Goal: Task Accomplishment & Management: Manage account settings

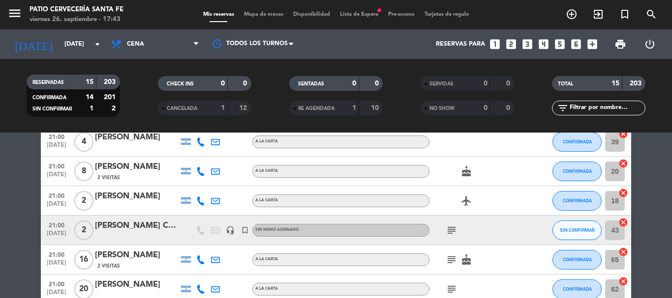
scroll to position [344, 0]
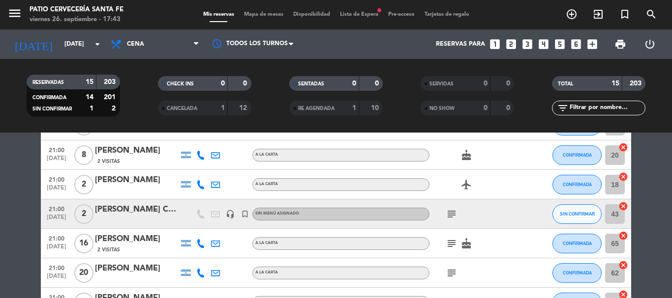
click at [449, 214] on icon "subject" at bounding box center [451, 214] width 12 height 12
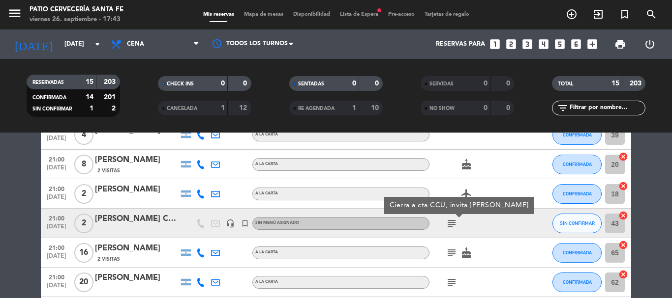
scroll to position [314, 0]
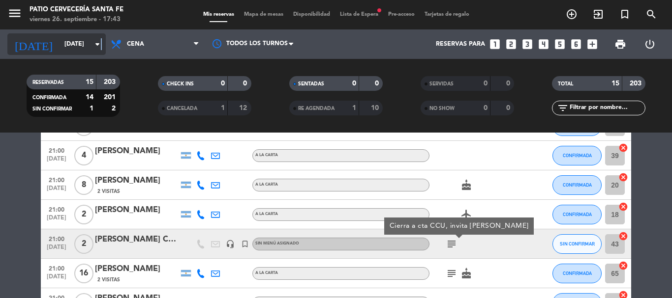
click at [102, 45] on icon "arrow_drop_down" at bounding box center [97, 44] width 12 height 12
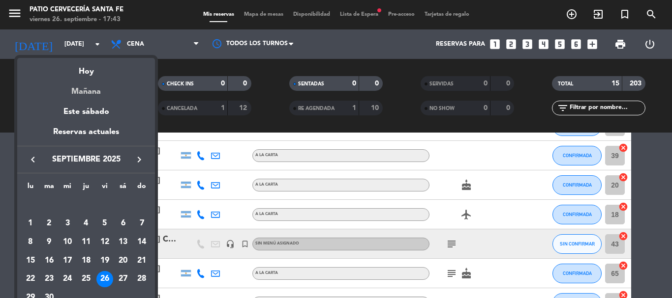
click at [89, 89] on div "Mañana" at bounding box center [86, 88] width 138 height 20
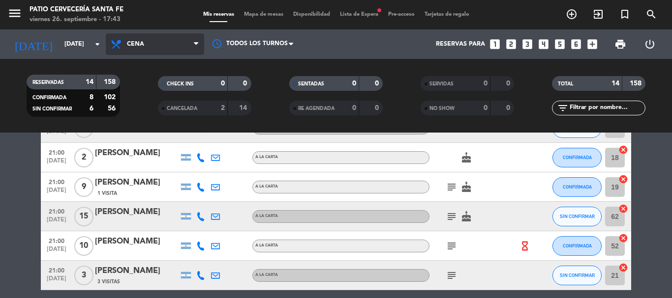
click at [141, 43] on span "Cena" at bounding box center [135, 44] width 17 height 7
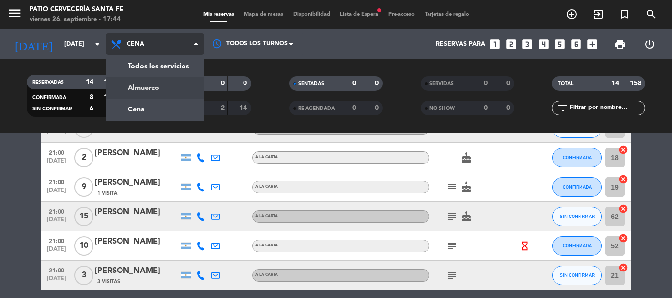
click at [137, 84] on div "menu Patio Cervecería Santa [PERSON_NAME][DATE] 26. septiembre - 17:44 Mis rese…" at bounding box center [336, 66] width 672 height 133
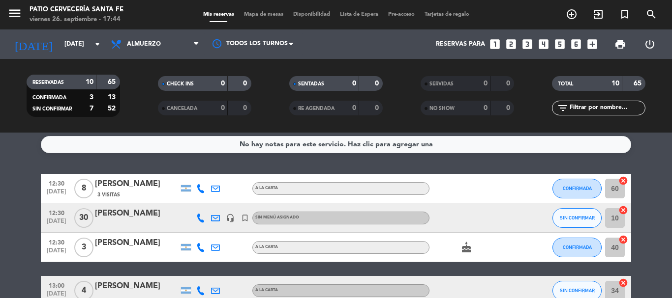
scroll to position [0, 0]
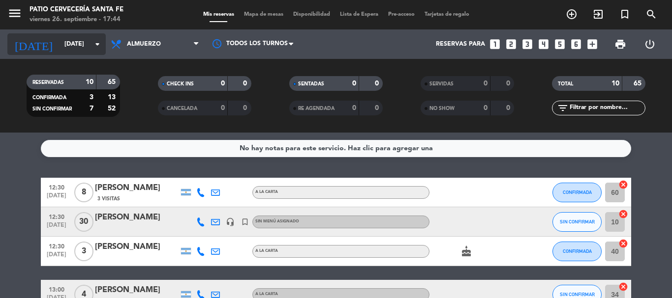
click at [71, 42] on input "[DATE]" at bounding box center [100, 44] width 83 height 17
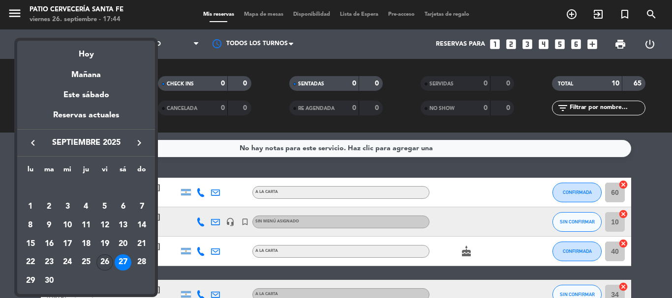
click at [108, 256] on div "26" at bounding box center [104, 263] width 17 height 17
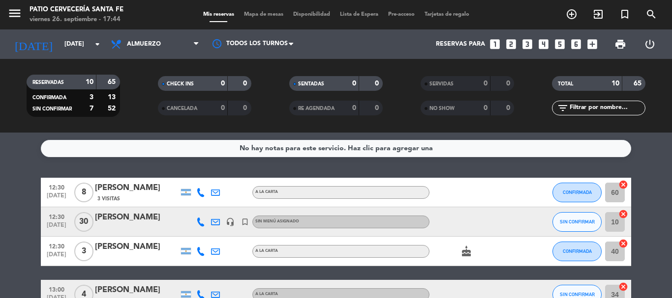
type input "[DATE]"
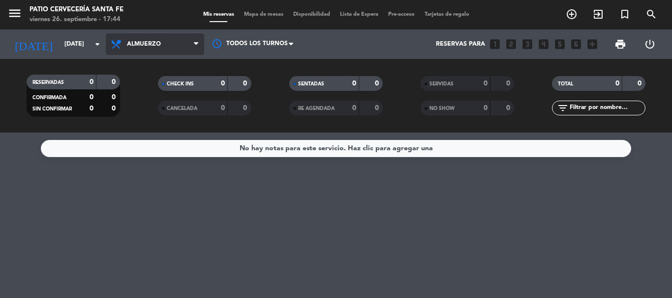
click at [139, 45] on span "Almuerzo" at bounding box center [144, 44] width 34 height 7
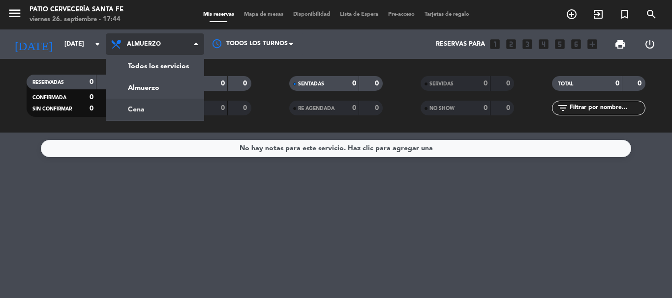
click at [136, 108] on div "menu Patio Cervecería Santa [PERSON_NAME][DATE] 26. septiembre - 17:44 Mis rese…" at bounding box center [336, 66] width 672 height 133
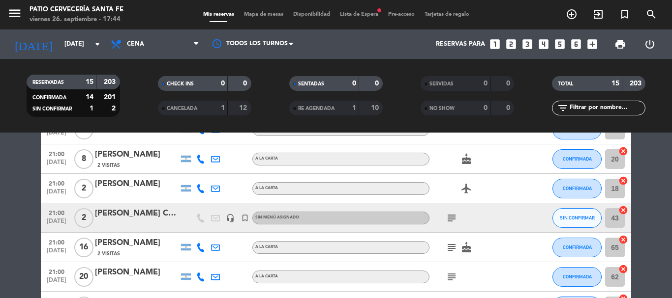
scroll to position [344, 0]
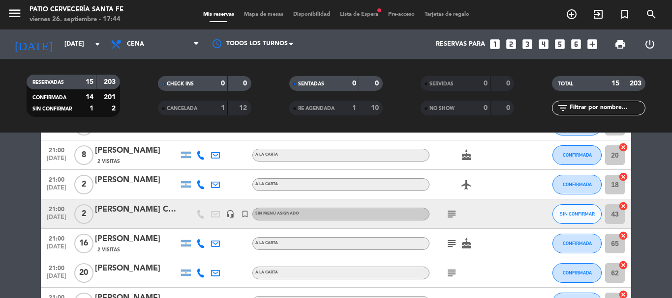
click at [444, 212] on span "subject" at bounding box center [451, 214] width 15 height 12
click at [448, 212] on icon "subject" at bounding box center [451, 214] width 12 height 12
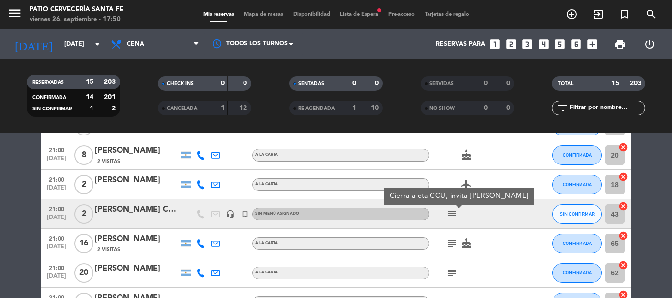
click at [358, 13] on span "Lista de Espera fiber_manual_record" at bounding box center [359, 14] width 48 height 5
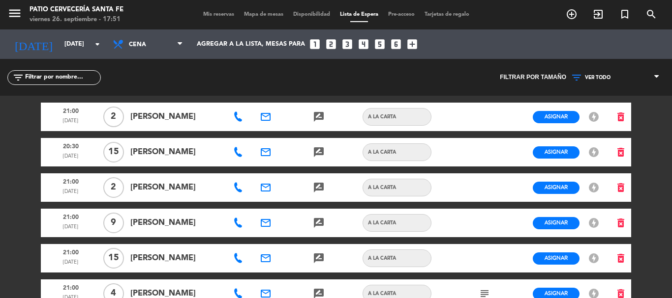
click at [220, 21] on div "menu Patio Cervecería Santa [PERSON_NAME][DATE] 26. septiembre - 17:51 Mis rese…" at bounding box center [336, 14] width 672 height 29
click at [214, 12] on span "Mis reservas" at bounding box center [218, 14] width 41 height 5
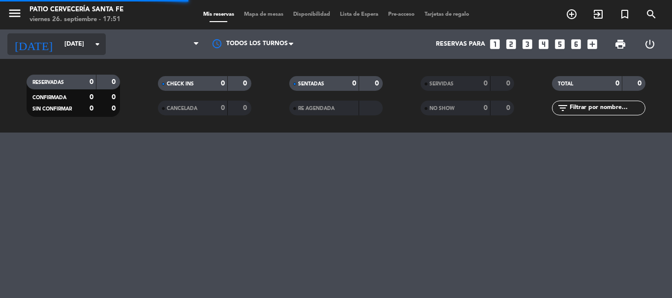
click at [66, 42] on input "[DATE]" at bounding box center [100, 44] width 83 height 17
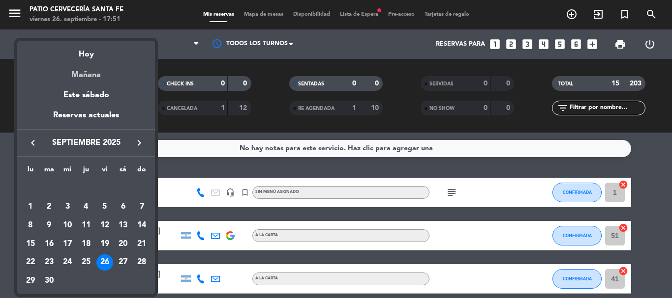
click at [96, 77] on div "Mañana" at bounding box center [86, 71] width 138 height 20
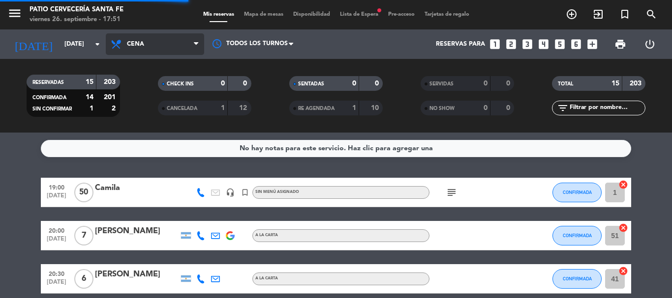
click at [130, 42] on span "Cena" at bounding box center [135, 44] width 17 height 7
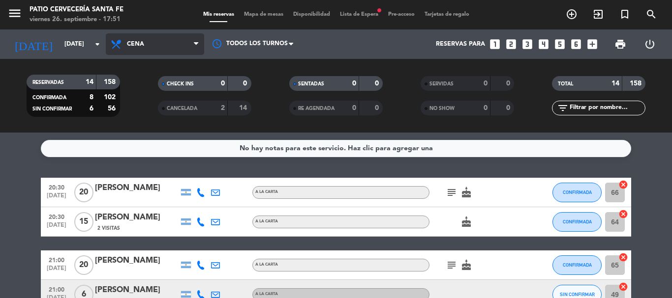
click at [149, 49] on span "Cena" at bounding box center [155, 44] width 98 height 22
click at [160, 87] on div "menu Patio Cervecería Santa [PERSON_NAME][DATE] 26. septiembre - 17:51 Mis rese…" at bounding box center [336, 66] width 672 height 133
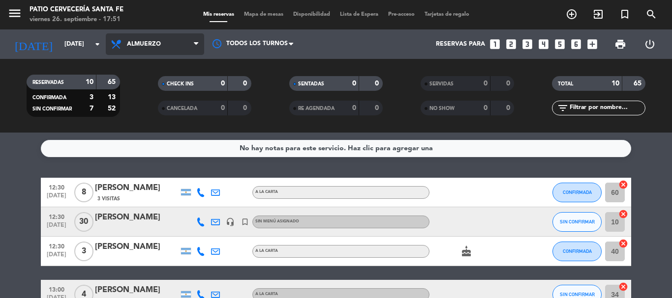
click at [152, 35] on span "Almuerzo" at bounding box center [155, 44] width 98 height 22
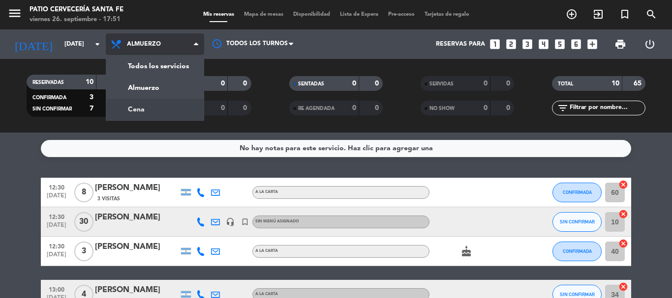
click at [147, 113] on div "menu Patio Cervecería Santa [PERSON_NAME][DATE] 26. septiembre - 17:51 Mis rese…" at bounding box center [336, 66] width 672 height 133
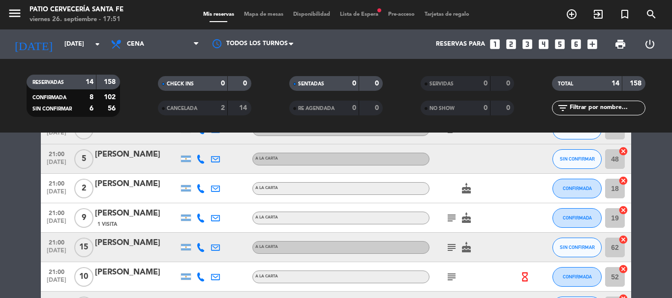
scroll to position [110, 0]
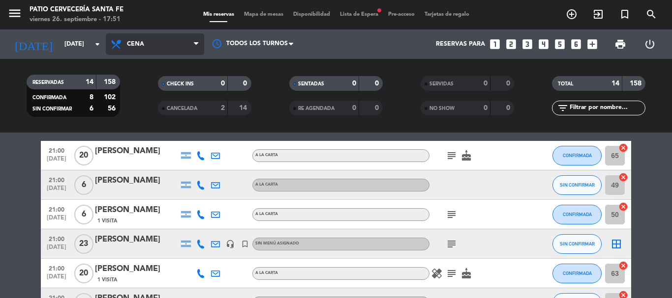
click at [157, 38] on span "Cena" at bounding box center [155, 44] width 98 height 22
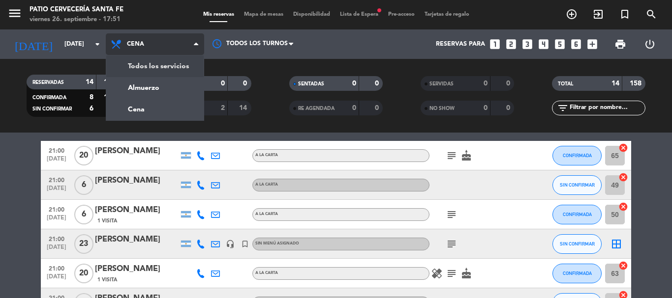
click at [165, 67] on div "menu Patio Cervecería Santa [PERSON_NAME][DATE] 26. septiembre - 17:51 Mis rese…" at bounding box center [336, 66] width 672 height 133
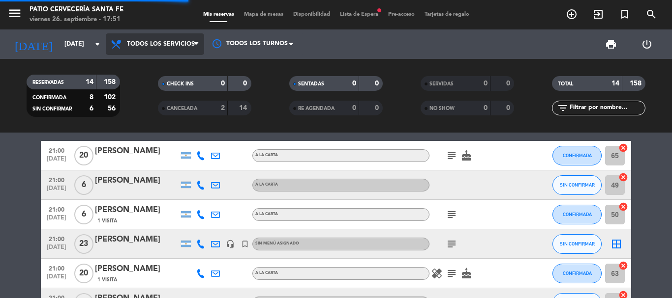
click at [148, 37] on span "Todos los servicios" at bounding box center [155, 44] width 98 height 22
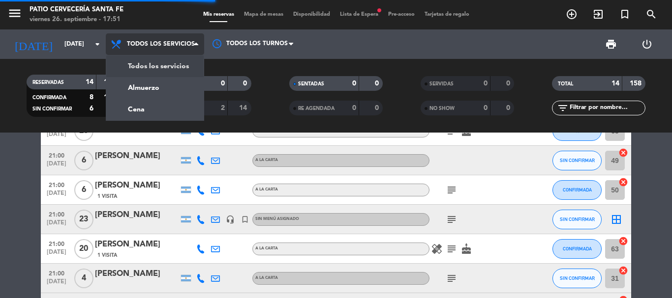
scroll to position [85, 0]
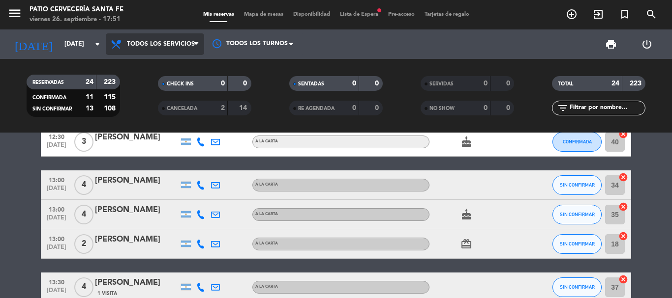
click at [161, 49] on span "Todos los servicios" at bounding box center [155, 44] width 98 height 22
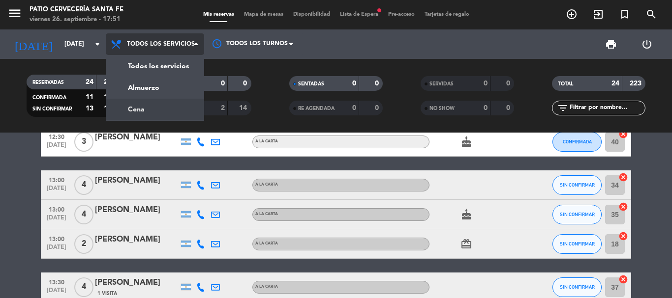
click at [162, 111] on div "menu Patio Cervecería Santa [PERSON_NAME][DATE] 26. septiembre - 17:51 Mis rese…" at bounding box center [336, 66] width 672 height 133
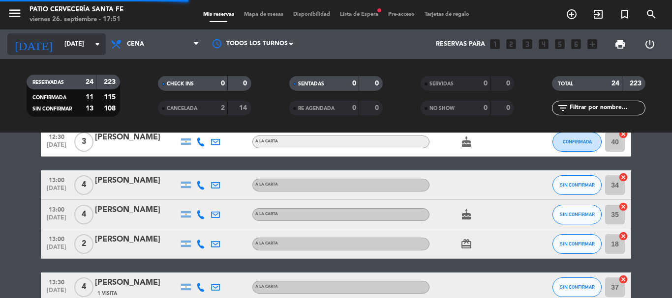
click at [71, 45] on input "[DATE]" at bounding box center [100, 44] width 83 height 17
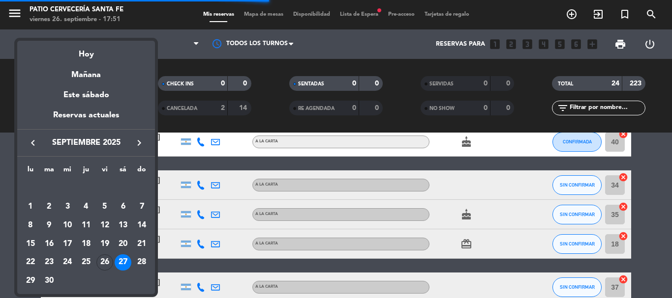
click at [91, 54] on div "Hoy" at bounding box center [86, 51] width 138 height 20
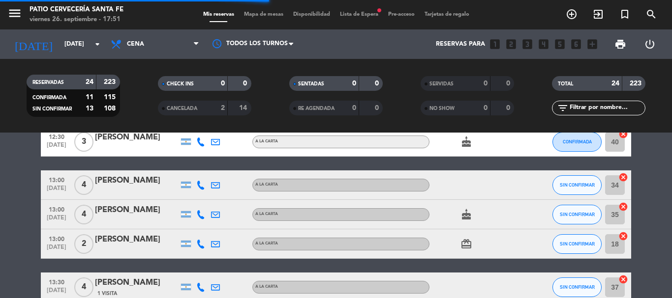
type input "[DATE]"
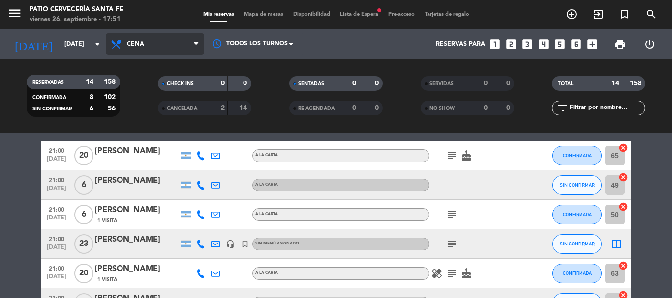
click at [152, 44] on span "Cena" at bounding box center [155, 44] width 98 height 22
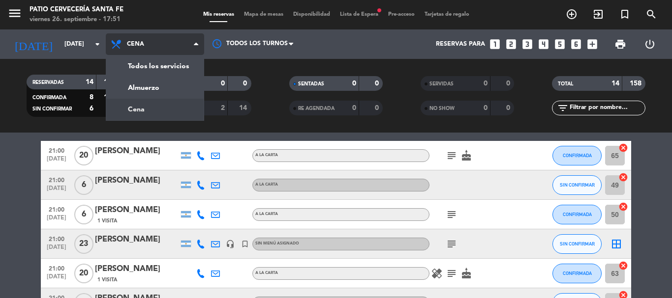
click at [155, 111] on div "menu Patio Cervecería Santa [PERSON_NAME][DATE] 26. septiembre - 17:51 Mis rese…" at bounding box center [336, 66] width 672 height 133
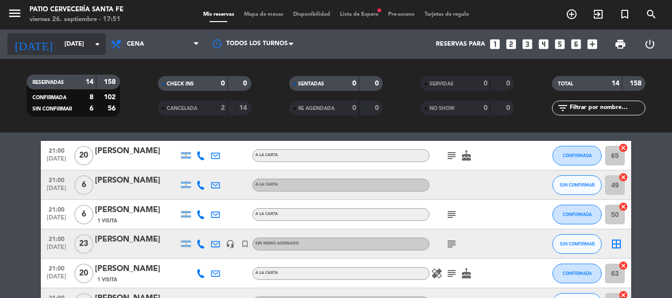
click at [83, 47] on input "[DATE]" at bounding box center [100, 44] width 83 height 17
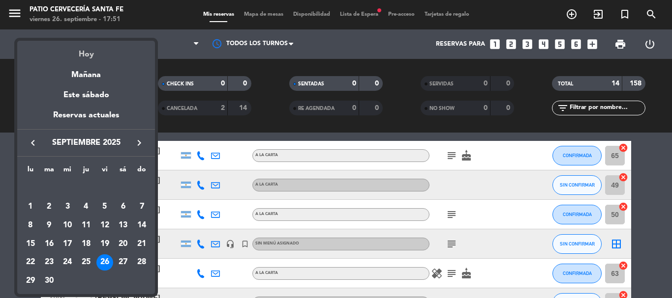
click at [100, 55] on div "Hoy" at bounding box center [86, 51] width 138 height 20
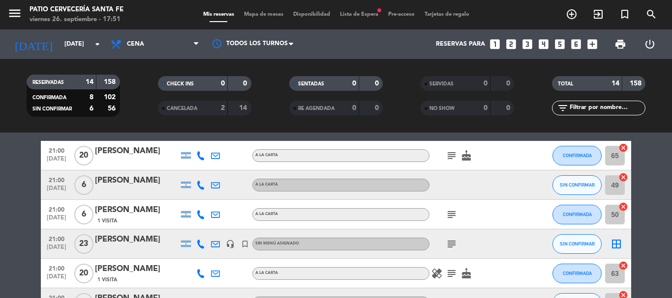
click at [142, 57] on div "Todos los servicios Almuerzo Cena Cena Todos los servicios Almuerzo Cena" at bounding box center [155, 43] width 98 height 29
click at [146, 47] on span "Cena" at bounding box center [155, 44] width 98 height 22
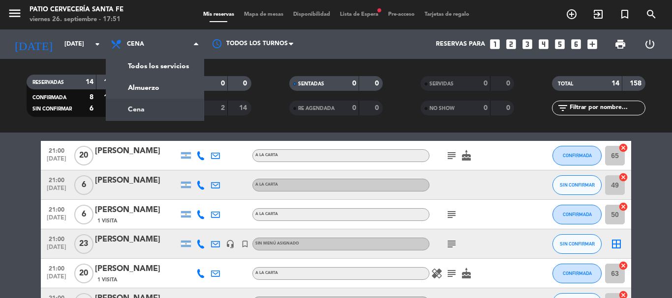
click at [164, 104] on div "menu Patio Cervecería Santa [PERSON_NAME][DATE] 26. septiembre - 17:51 Mis rese…" at bounding box center [336, 66] width 672 height 133
